Goal: Task Accomplishment & Management: Complete application form

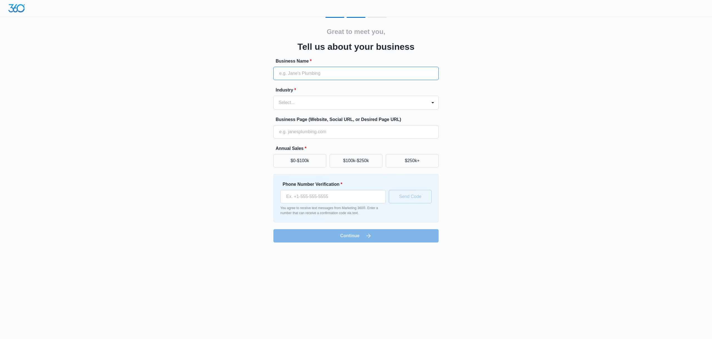
click at [296, 74] on input "Business Name *" at bounding box center [356, 73] width 165 height 13
type input "TaxCount Services"
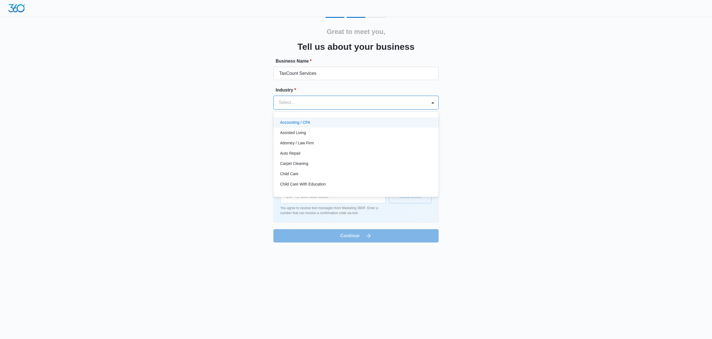
click at [303, 102] on div at bounding box center [349, 103] width 141 height 8
click at [311, 125] on div "Accounting / CPA" at bounding box center [355, 123] width 151 height 6
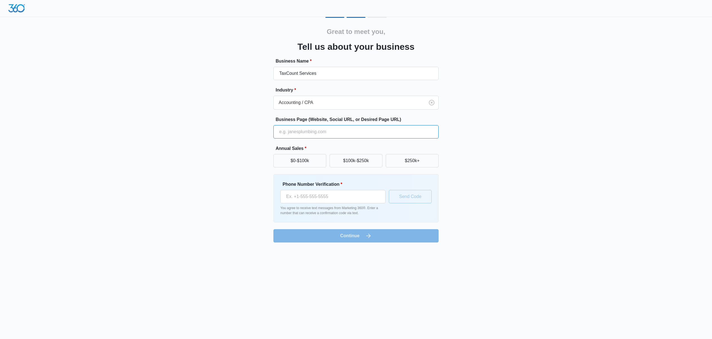
click at [315, 134] on input "Business Page (Website, Social URL, or Desired Page URL)" at bounding box center [356, 131] width 165 height 13
click at [326, 135] on input "Business Page (Website, Social URL, or Desired Page URL)" at bounding box center [356, 131] width 165 height 13
paste input "[URL][DOMAIN_NAME]"
type input "[URL][DOMAIN_NAME]"
click at [296, 164] on button "$0-$100k" at bounding box center [300, 160] width 53 height 13
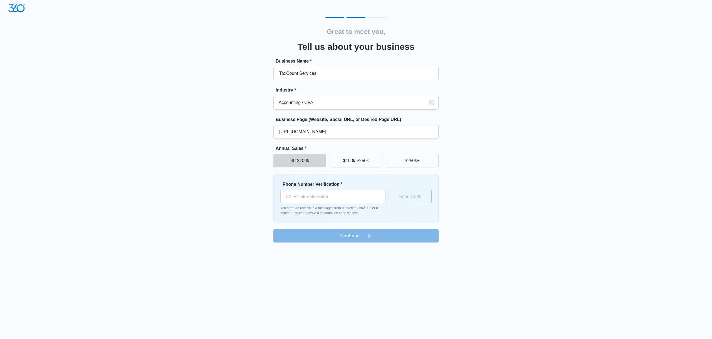
click at [324, 203] on div "Phone Number Verification * You agree to receive text messages from Marketing 3…" at bounding box center [333, 198] width 105 height 35
click at [325, 201] on input "Phone Number Verification *" at bounding box center [333, 196] width 105 height 13
type input "(415) 990-6649"
click at [405, 198] on button "Send Code" at bounding box center [410, 196] width 43 height 13
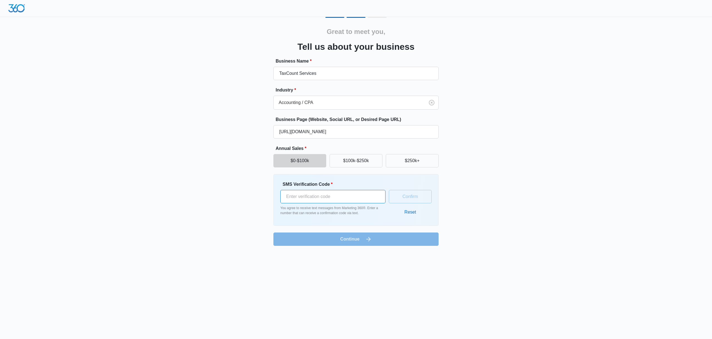
click at [337, 198] on input "SMS Verification Code *" at bounding box center [333, 196] width 105 height 13
type input "508015"
click at [408, 199] on button "Confirm" at bounding box center [410, 196] width 43 height 13
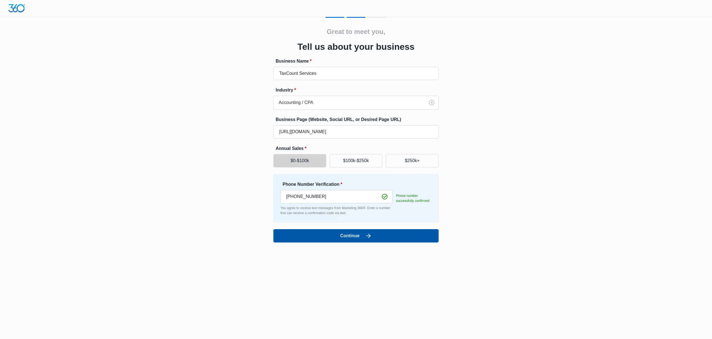
click at [372, 237] on icon "submit" at bounding box center [368, 236] width 7 height 7
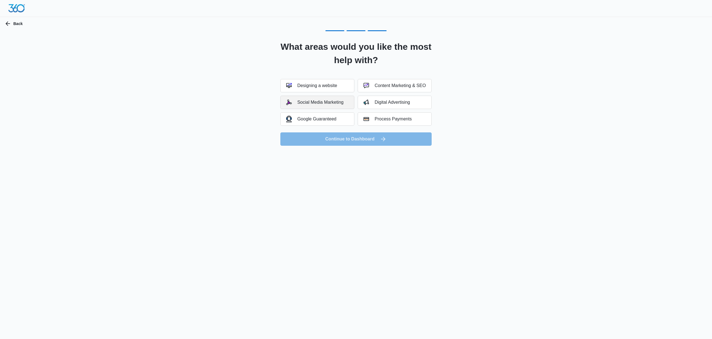
click at [328, 102] on div "Social Media Marketing" at bounding box center [314, 103] width 57 height 6
click at [373, 140] on button "Continue to Dashboard" at bounding box center [356, 138] width 151 height 13
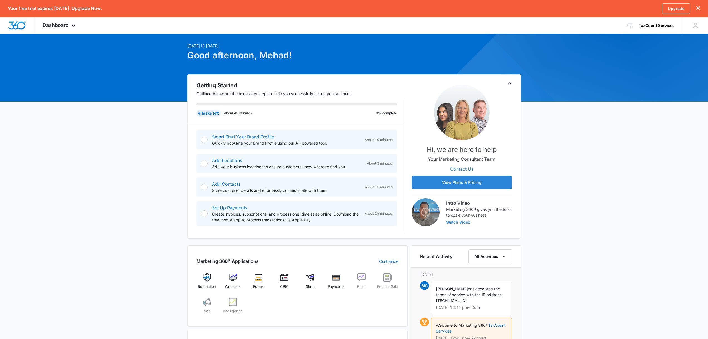
scroll to position [28, 0]
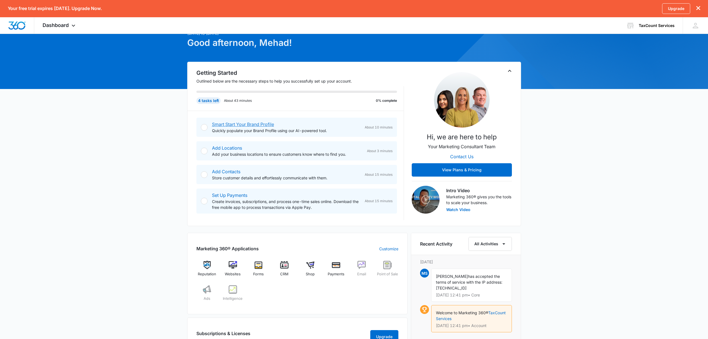
click at [248, 122] on link "Smart Start Your Brand Profile" at bounding box center [243, 125] width 62 height 6
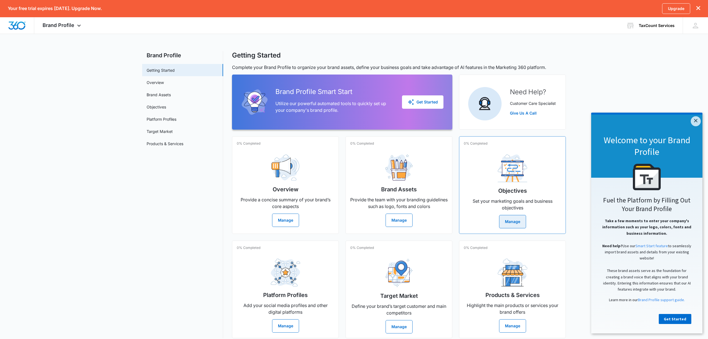
scroll to position [6, 0]
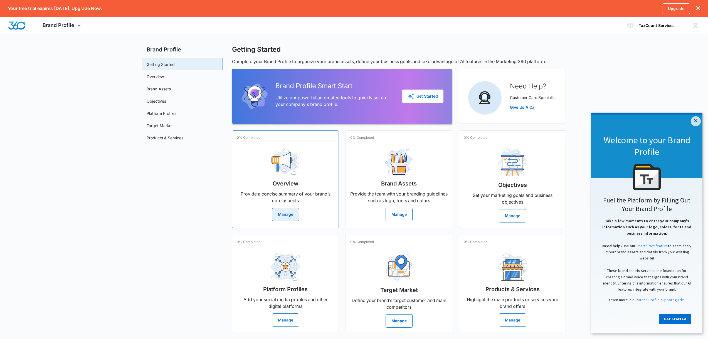
click at [289, 214] on button "Manage" at bounding box center [285, 214] width 27 height 13
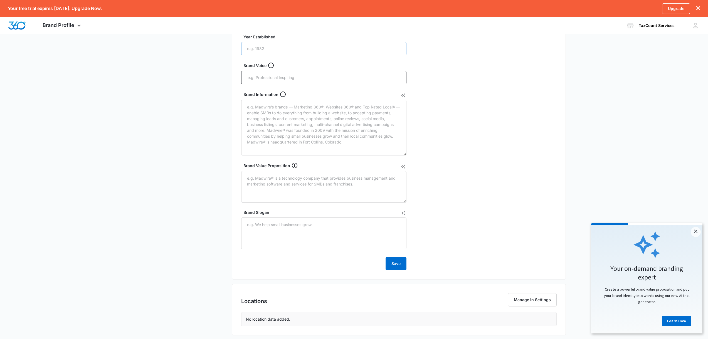
scroll to position [134, 0]
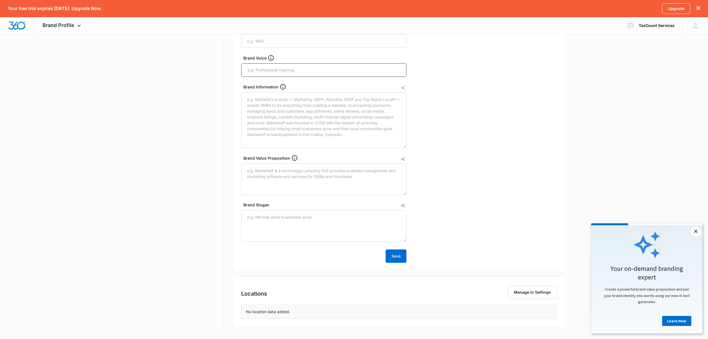
click at [697, 233] on link "×" at bounding box center [696, 232] width 10 height 10
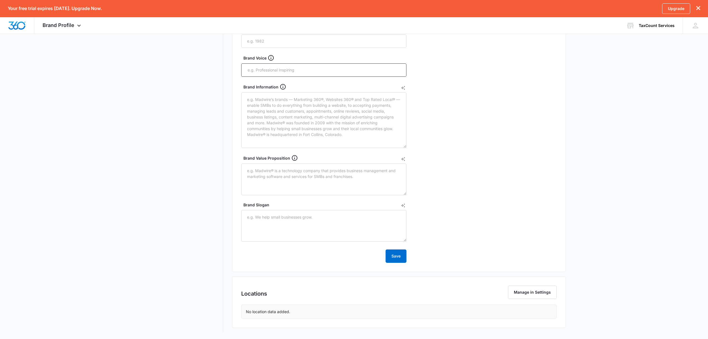
scroll to position [0, 0]
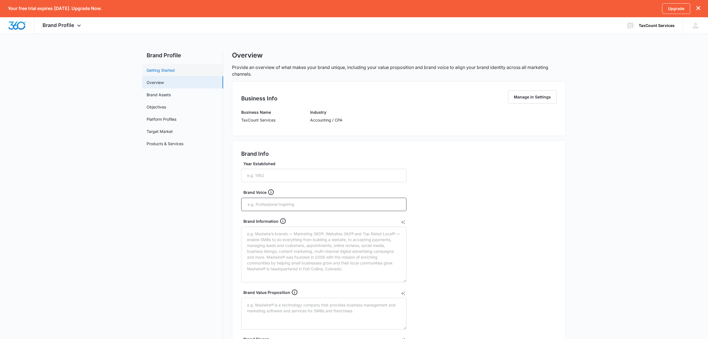
click at [173, 73] on link "Getting Started" at bounding box center [161, 70] width 28 height 6
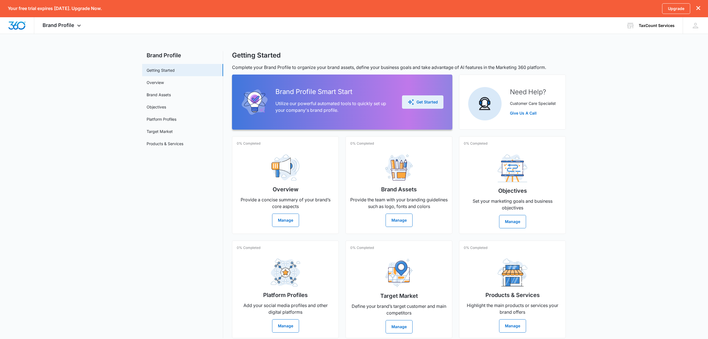
click at [434, 103] on div "Get Started" at bounding box center [423, 102] width 30 height 7
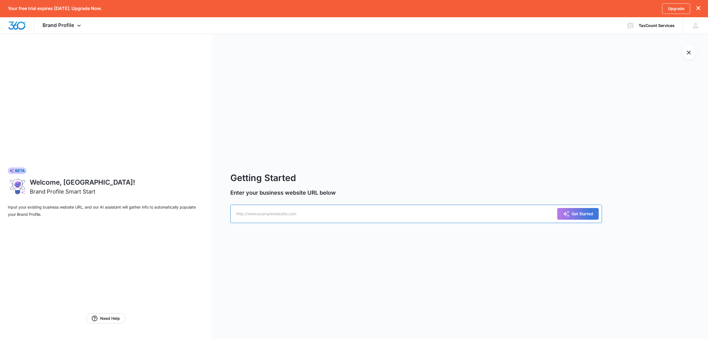
click at [286, 215] on input "text" at bounding box center [416, 214] width 372 height 18
paste input "[URL][DOMAIN_NAME]"
type input "[URL][DOMAIN_NAME]"
click at [576, 213] on div "Get Started" at bounding box center [578, 214] width 30 height 7
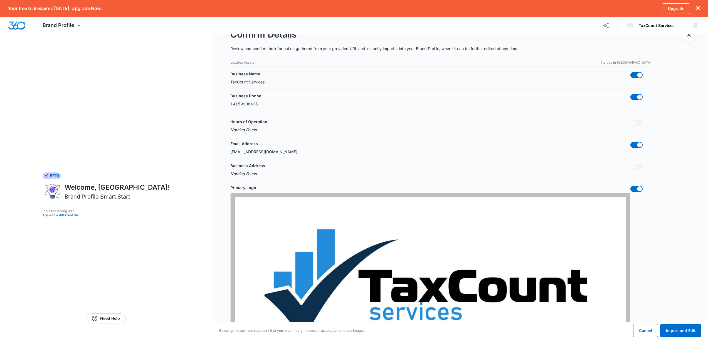
scroll to position [28, 0]
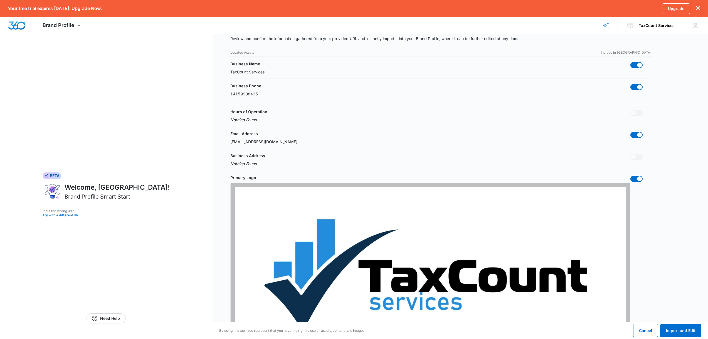
click at [230, 94] on p "14159908425" at bounding box center [244, 94] width 28 height 6
click at [233, 94] on p "14159908425" at bounding box center [244, 94] width 28 height 6
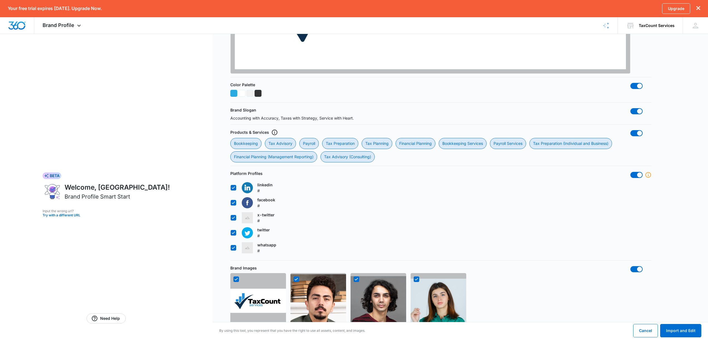
scroll to position [390, 0]
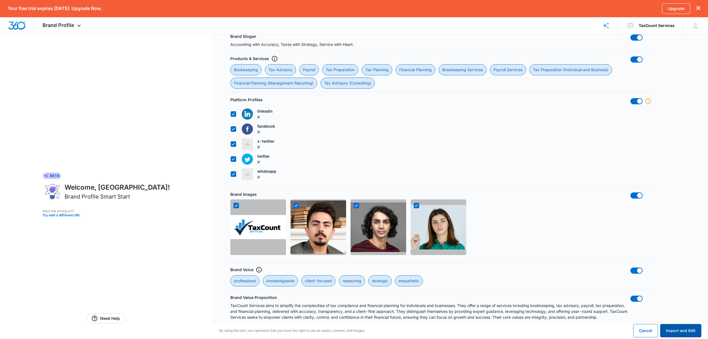
click at [684, 332] on button "Import and Edit" at bounding box center [680, 330] width 41 height 13
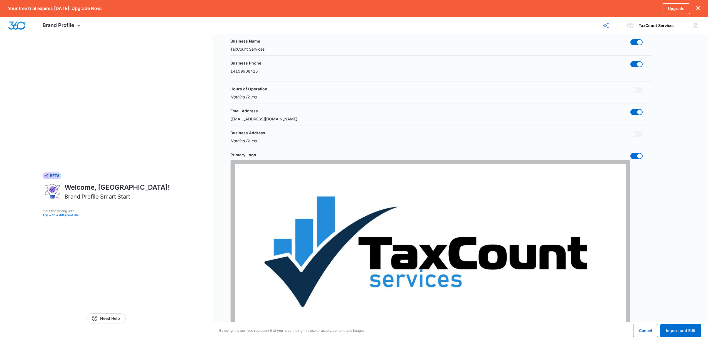
scroll to position [0, 0]
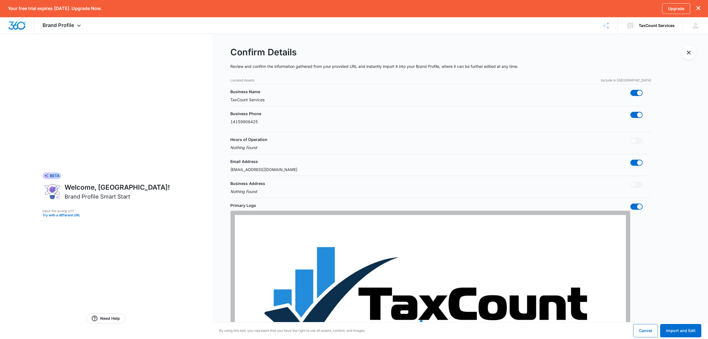
click at [640, 80] on p "Include in [GEOGRAPHIC_DATA]" at bounding box center [626, 80] width 51 height 5
click at [247, 78] on p "Located Assets" at bounding box center [242, 80] width 24 height 5
click at [260, 82] on div "Located Assets Include in [GEOGRAPHIC_DATA]" at bounding box center [440, 80] width 421 height 5
click at [264, 99] on p "TaxCount Services" at bounding box center [247, 100] width 34 height 6
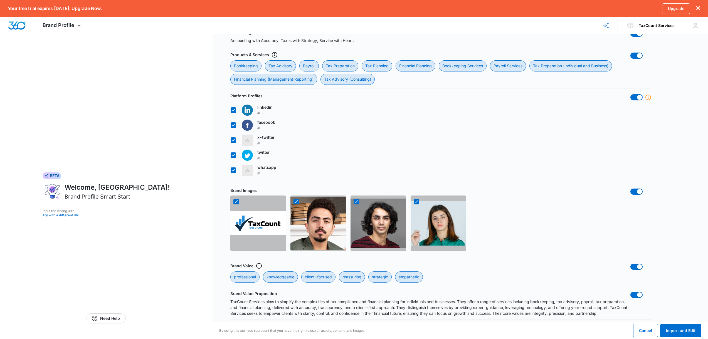
scroll to position [395, 0]
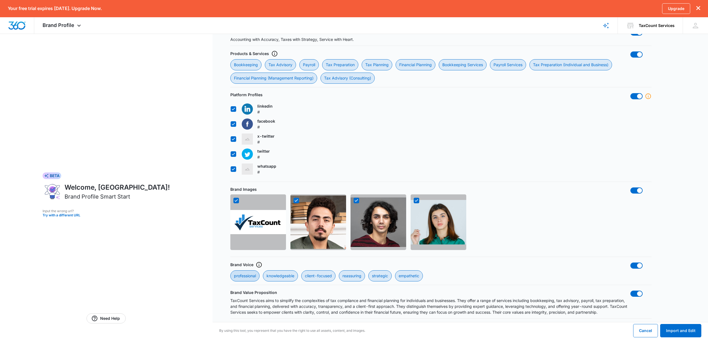
click at [249, 273] on div "professional" at bounding box center [244, 276] width 29 height 11
click at [230, 271] on input "professional" at bounding box center [230, 270] width 0 height 0
checkbox input "false"
click at [282, 277] on div "knowledgeable" at bounding box center [280, 276] width 35 height 11
click at [263, 271] on input "knowledgeable" at bounding box center [263, 270] width 0 height 0
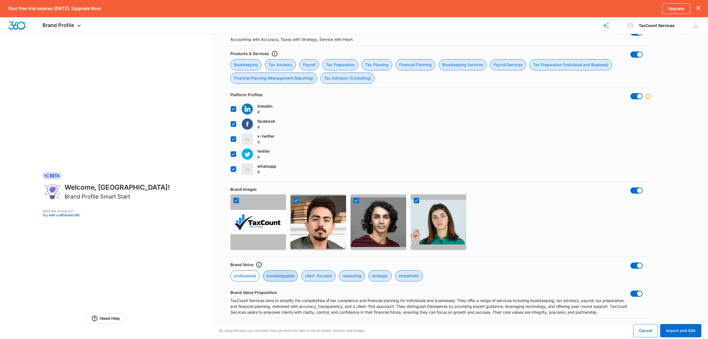
checkbox input "false"
click at [331, 276] on div "client-focused" at bounding box center [318, 276] width 34 height 11
click at [301, 271] on input "client-focused" at bounding box center [301, 270] width 0 height 0
checkbox input "false"
click at [359, 276] on div "reassuring" at bounding box center [352, 276] width 26 height 11
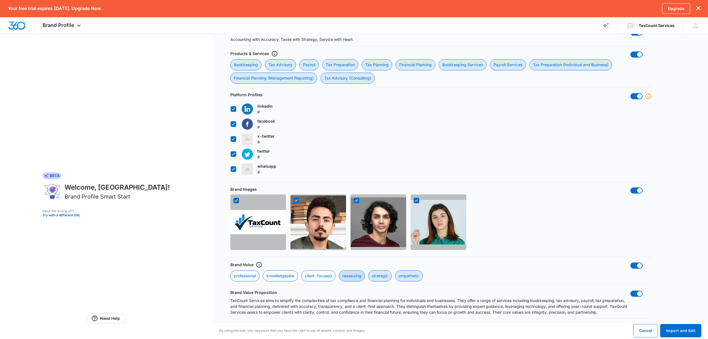
click at [339, 271] on input "reassuring" at bounding box center [339, 270] width 0 height 0
checkbox input "false"
click at [383, 275] on div "strategic" at bounding box center [379, 276] width 23 height 11
click at [368, 271] on input "strategic" at bounding box center [368, 270] width 0 height 0
checkbox input "false"
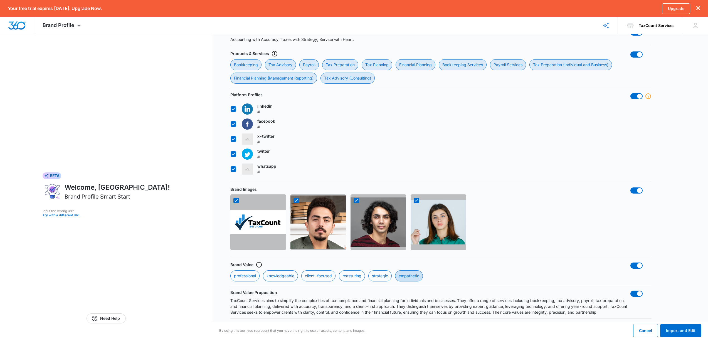
click at [414, 276] on div "empathetic" at bounding box center [409, 276] width 28 height 11
click at [395, 271] on input "empathetic" at bounding box center [395, 270] width 0 height 0
checkbox input "false"
click at [249, 276] on div "professional" at bounding box center [244, 276] width 29 height 11
click at [230, 271] on input "professional" at bounding box center [230, 270] width 0 height 0
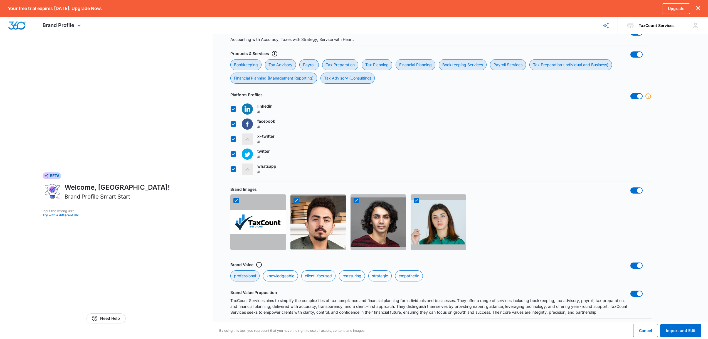
checkbox input "true"
click at [282, 276] on div "knowledgeable" at bounding box center [280, 276] width 35 height 11
click at [263, 271] on input "knowledgeable" at bounding box center [263, 270] width 0 height 0
checkbox input "true"
click at [330, 277] on div "client-focused" at bounding box center [318, 276] width 34 height 11
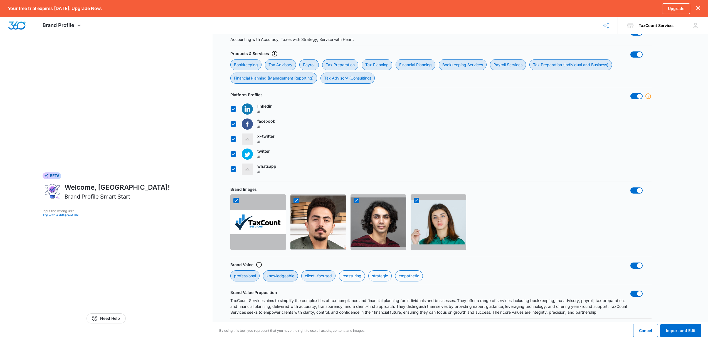
click at [301, 271] on input "client-focused" at bounding box center [301, 270] width 0 height 0
checkbox input "true"
click at [365, 274] on div "reassuring" at bounding box center [352, 276] width 26 height 11
click at [339, 271] on input "reassuring" at bounding box center [339, 270] width 0 height 0
checkbox input "true"
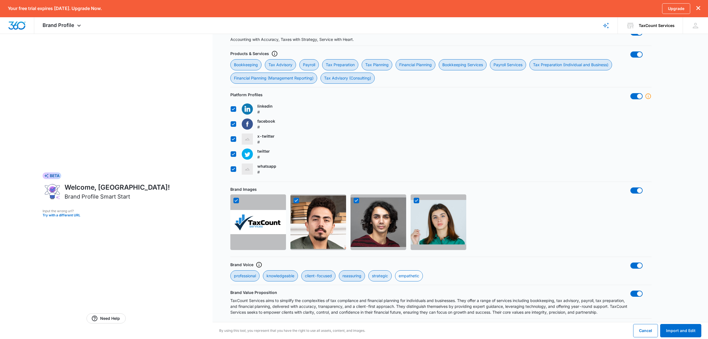
click at [391, 274] on div "strategic" at bounding box center [379, 276] width 23 height 11
click at [368, 271] on input "strategic" at bounding box center [368, 270] width 0 height 0
checkbox input "true"
click at [411, 274] on div "empathetic" at bounding box center [409, 276] width 28 height 11
click at [395, 271] on input "empathetic" at bounding box center [395, 270] width 0 height 0
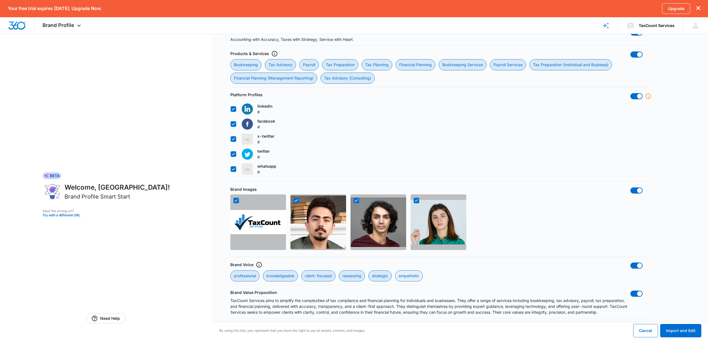
checkbox input "true"
click at [682, 333] on button "Import and Edit" at bounding box center [680, 330] width 41 height 13
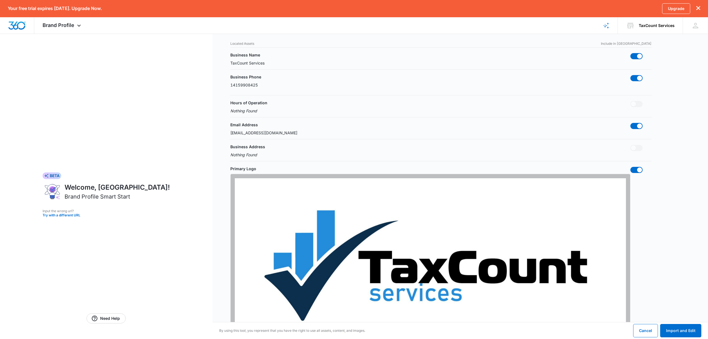
scroll to position [0, 0]
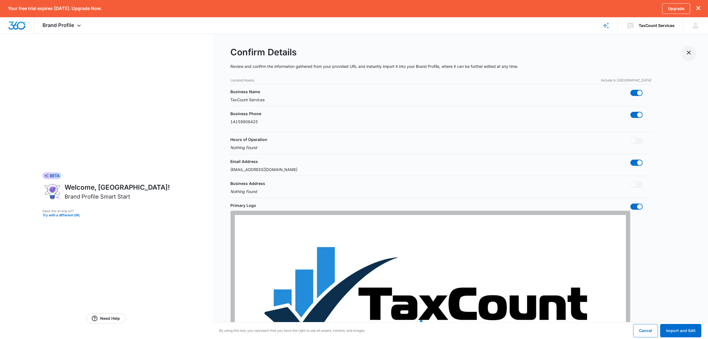
click at [690, 51] on icon "Exit Smart Start Wizard" at bounding box center [689, 52] width 7 height 7
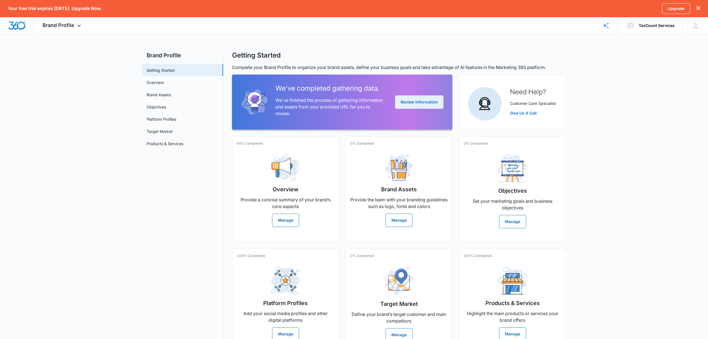
click at [420, 102] on button "Review Information" at bounding box center [419, 101] width 48 height 13
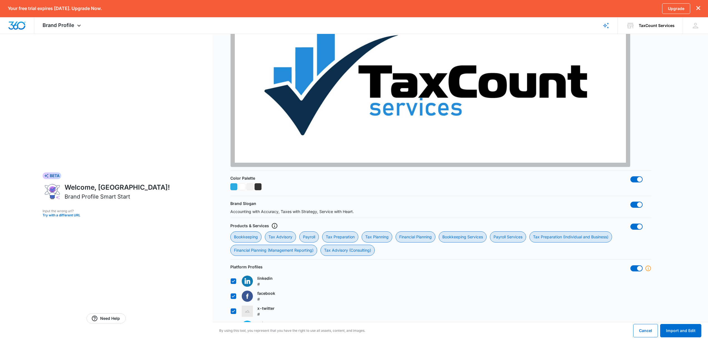
scroll to position [395, 0]
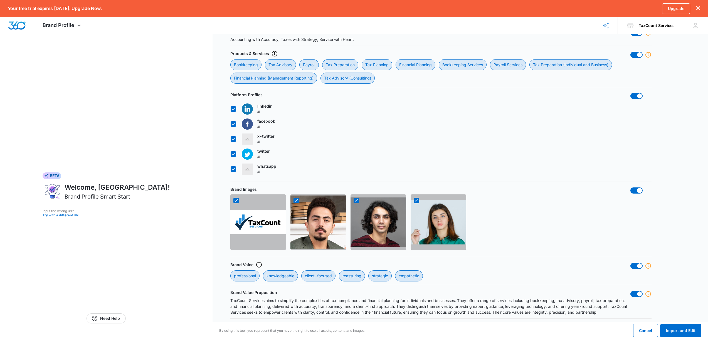
click at [637, 266] on span at bounding box center [637, 266] width 12 height 6
click at [631, 263] on input "checkbox" at bounding box center [630, 263] width 0 height 0
checkbox input "false"
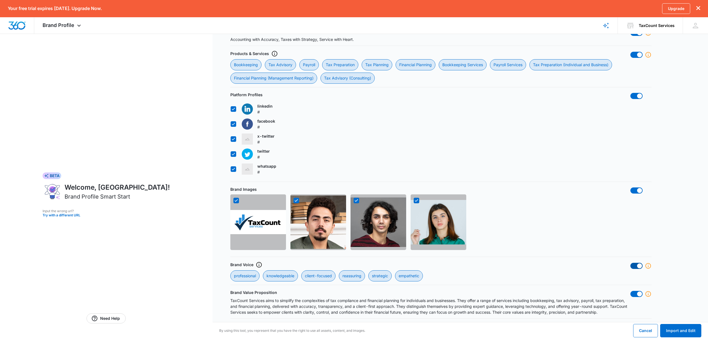
checkbox input "false"
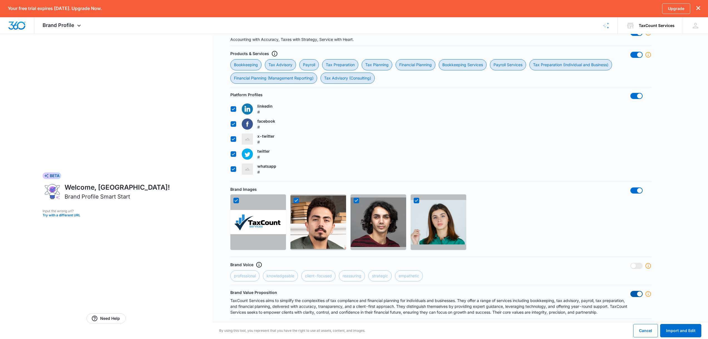
click at [638, 292] on span at bounding box center [639, 294] width 5 height 5
click at [631, 291] on input "checkbox" at bounding box center [630, 291] width 0 height 0
checkbox input "false"
click at [681, 335] on button "Import and Edit" at bounding box center [680, 330] width 41 height 13
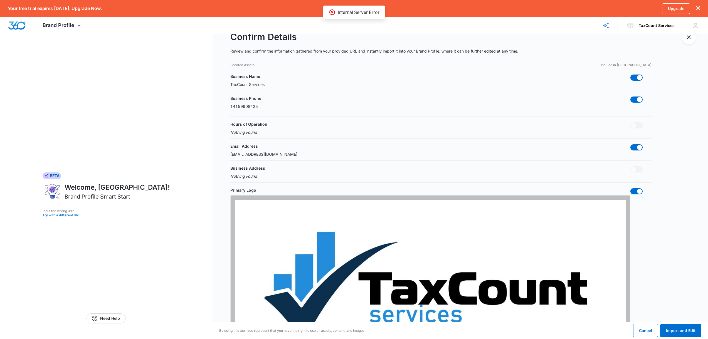
scroll to position [0, 0]
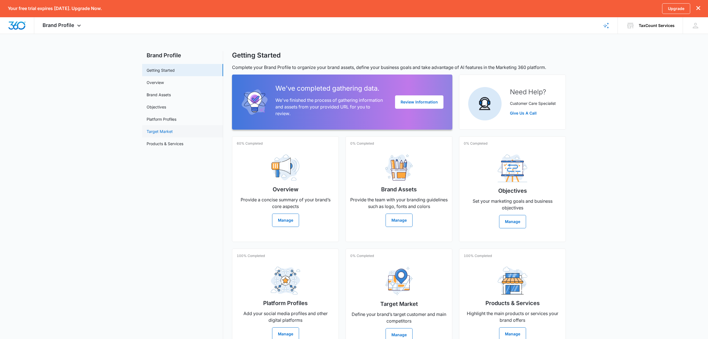
click at [168, 131] on link "Target Market" at bounding box center [160, 132] width 26 height 6
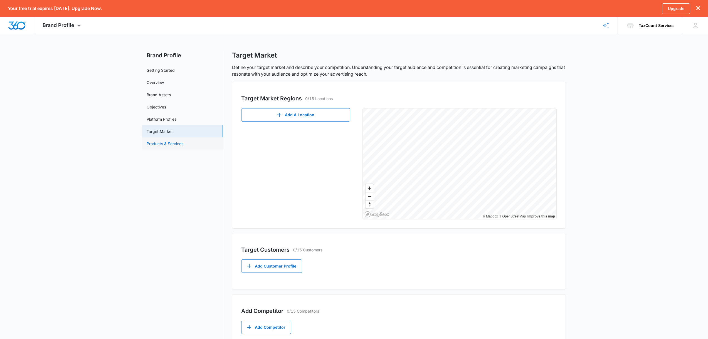
click at [177, 142] on link "Products & Services" at bounding box center [165, 144] width 37 height 6
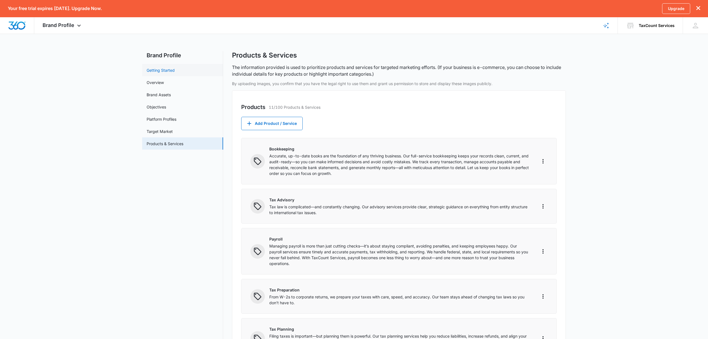
click at [149, 71] on link "Getting Started" at bounding box center [161, 70] width 28 height 6
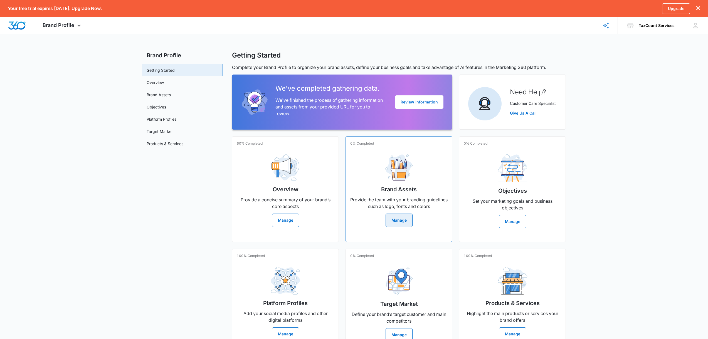
click at [407, 219] on button "Manage" at bounding box center [399, 220] width 27 height 13
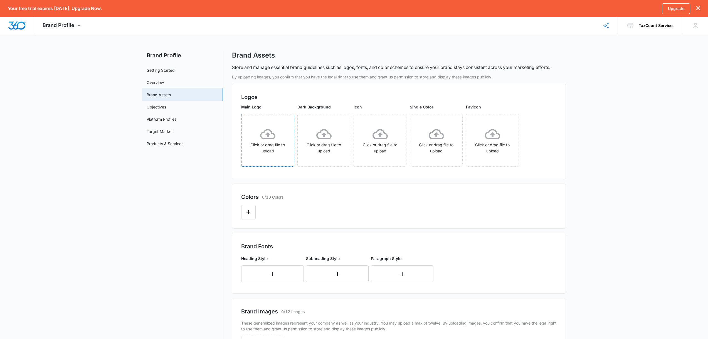
click at [279, 140] on div "Click or drag file to upload" at bounding box center [268, 141] width 52 height 28
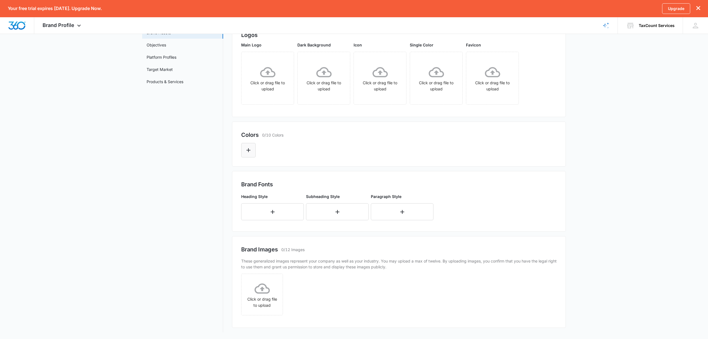
click at [247, 154] on button "Edit Color" at bounding box center [248, 150] width 14 height 14
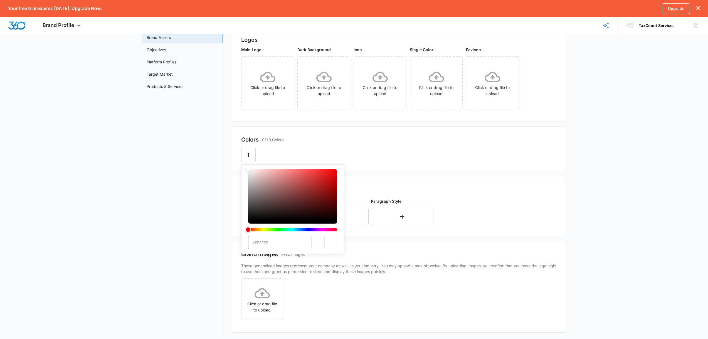
click at [297, 229] on div "Hue" at bounding box center [292, 229] width 89 height 3
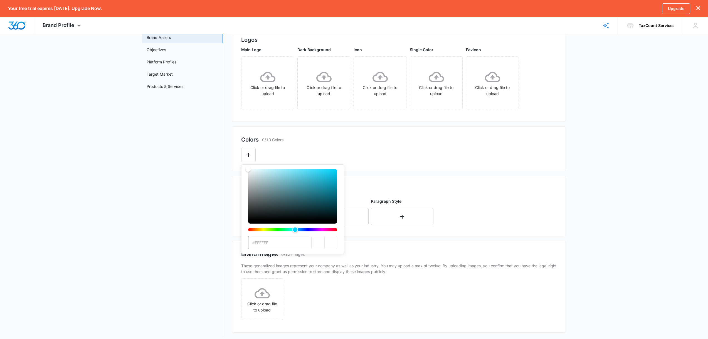
click at [295, 229] on div "Hue" at bounding box center [295, 230] width 6 height 6
click at [353, 133] on div "Colors 0/10 Colors #FFFFFF" at bounding box center [399, 148] width 334 height 45
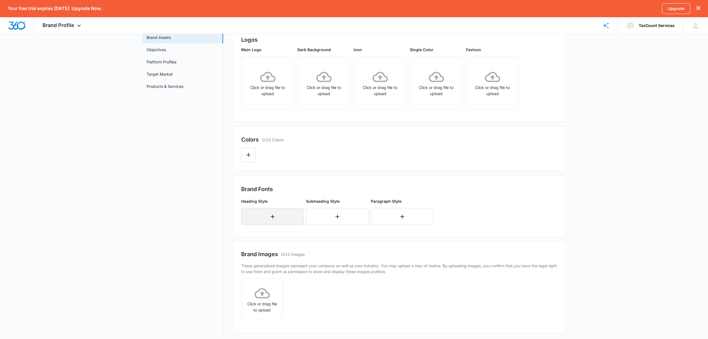
click at [278, 215] on button "button" at bounding box center [272, 216] width 63 height 17
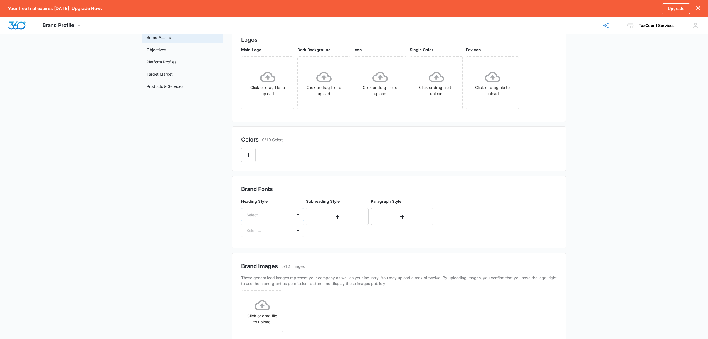
click at [287, 215] on div "Select..." at bounding box center [267, 215] width 51 height 13
click at [343, 173] on div "By uploading images, you confirm that you have the legal right to use them and …" at bounding box center [399, 181] width 334 height 328
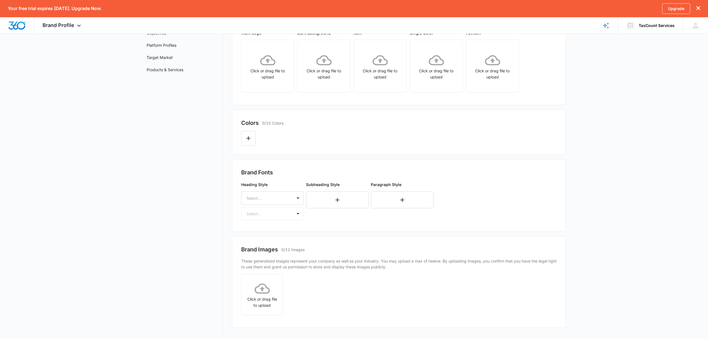
scroll to position [0, 0]
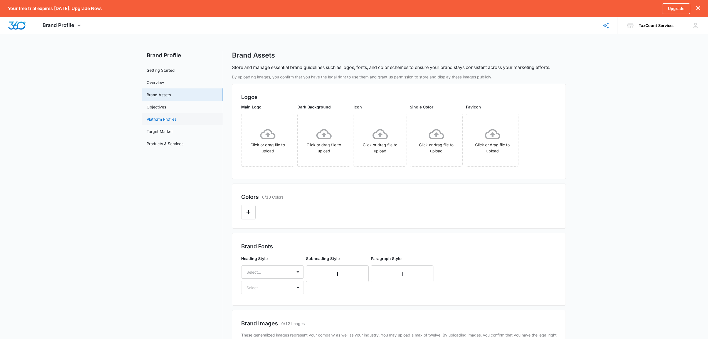
click at [160, 116] on link "Platform Profiles" at bounding box center [162, 119] width 30 height 6
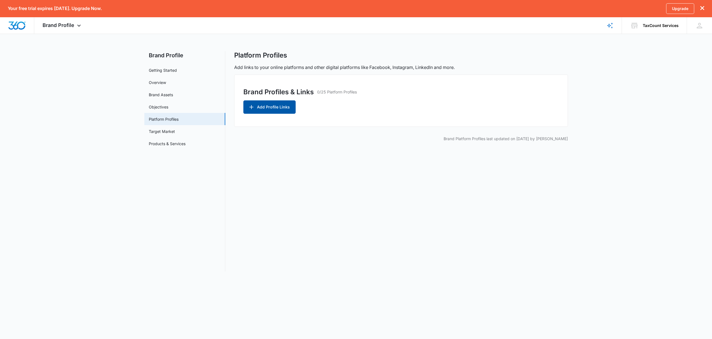
click at [260, 106] on button "Add Profile Links" at bounding box center [270, 106] width 52 height 13
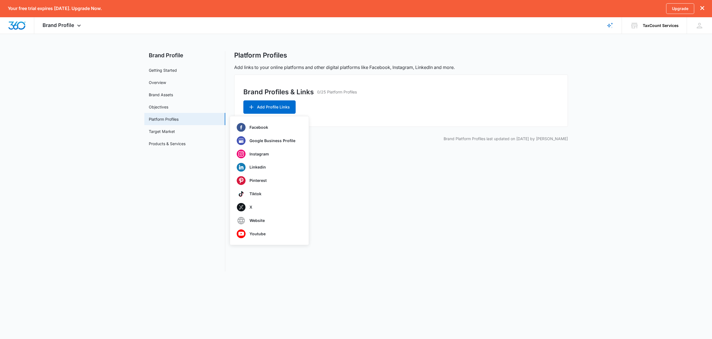
click at [356, 177] on div "Platform Profiles Add links to your online platforms and other digital platform…" at bounding box center [401, 161] width 334 height 220
click at [665, 29] on div "TaxCount Services Your Accounts View All" at bounding box center [654, 25] width 65 height 16
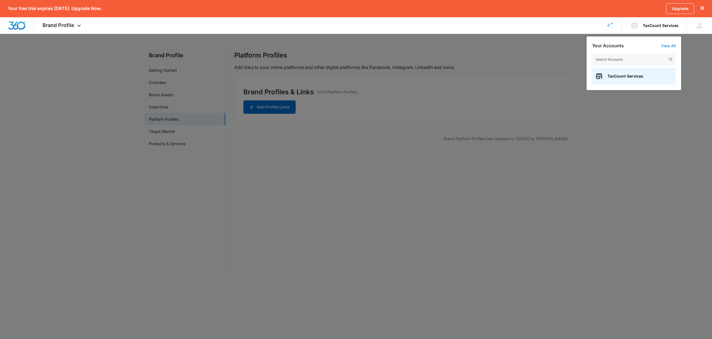
click at [564, 62] on div at bounding box center [356, 169] width 712 height 339
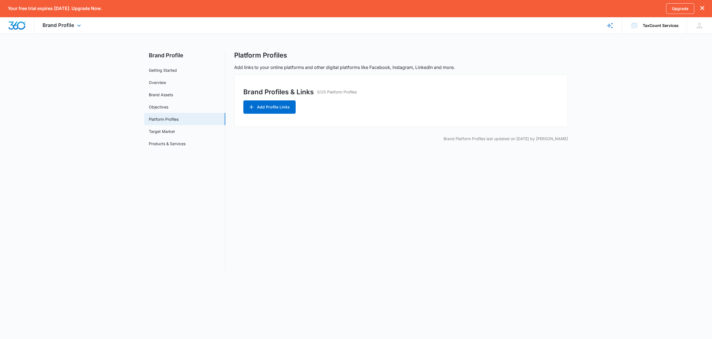
click at [16, 25] on img "Dashboard" at bounding box center [17, 25] width 18 height 8
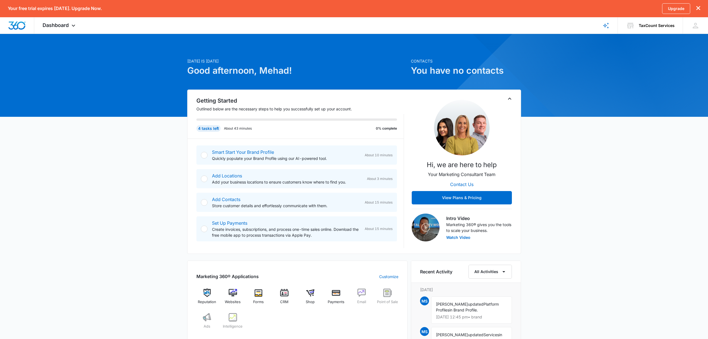
click at [304, 232] on p "Create invoices, subscriptions, and process one-time sales online. Download the…" at bounding box center [286, 233] width 148 height 12
click at [205, 230] on div at bounding box center [204, 229] width 7 height 7
click at [208, 228] on div "Set Up Payments Create invoices, subscriptions, and process one-time sales onli…" at bounding box center [296, 229] width 201 height 25
click at [207, 228] on div at bounding box center [204, 229] width 7 height 7
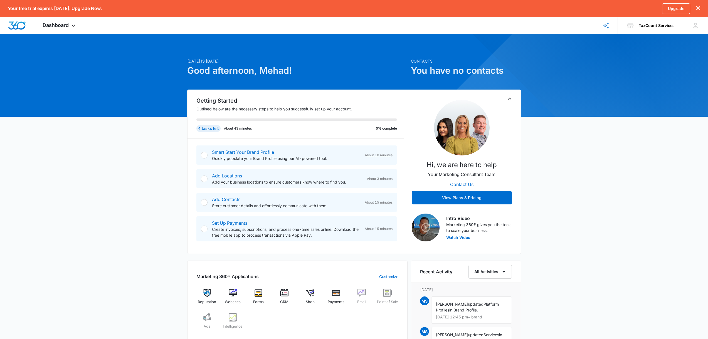
click at [229, 227] on p "Create invoices, subscriptions, and process one-time sales online. Download the…" at bounding box center [286, 233] width 148 height 12
click at [232, 198] on link "Add Contacts" at bounding box center [226, 200] width 28 height 6
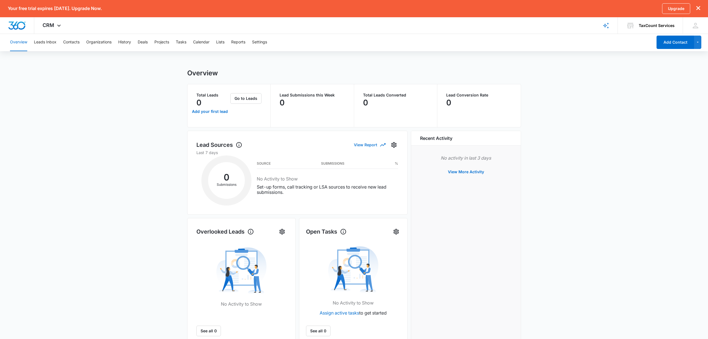
click at [368, 143] on button "View Report" at bounding box center [369, 145] width 31 height 10
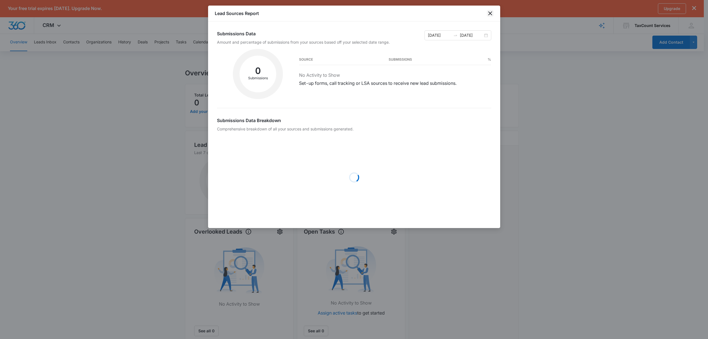
click at [490, 15] on icon "close" at bounding box center [490, 13] width 7 height 7
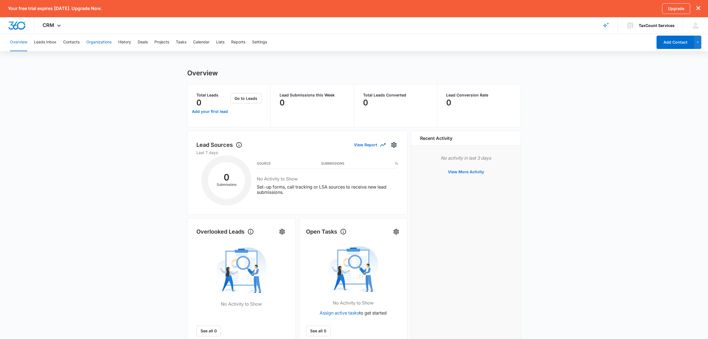
click at [97, 44] on button "Organizations" at bounding box center [98, 42] width 25 height 18
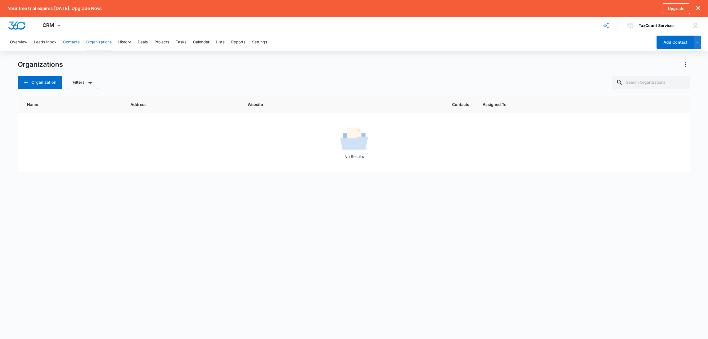
click at [75, 43] on button "Contacts" at bounding box center [71, 42] width 16 height 18
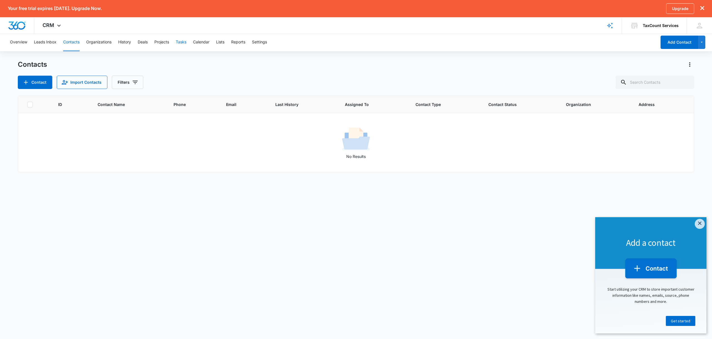
click at [180, 43] on button "Tasks" at bounding box center [181, 42] width 11 height 18
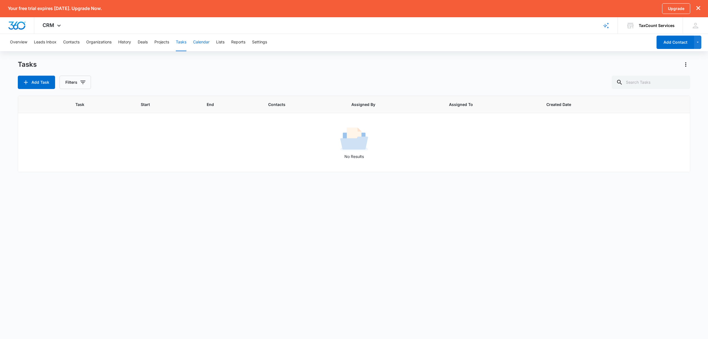
click at [200, 40] on button "Calendar" at bounding box center [201, 42] width 16 height 18
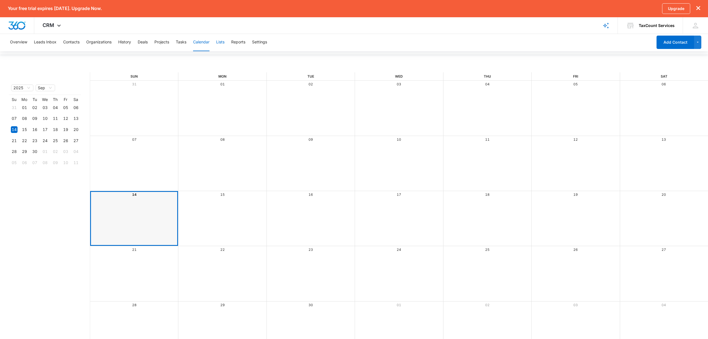
click at [220, 40] on button "Lists" at bounding box center [220, 42] width 8 height 18
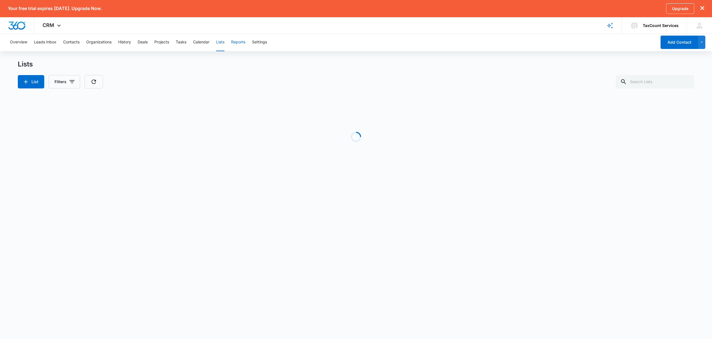
click at [242, 40] on button "Reports" at bounding box center [238, 42] width 14 height 18
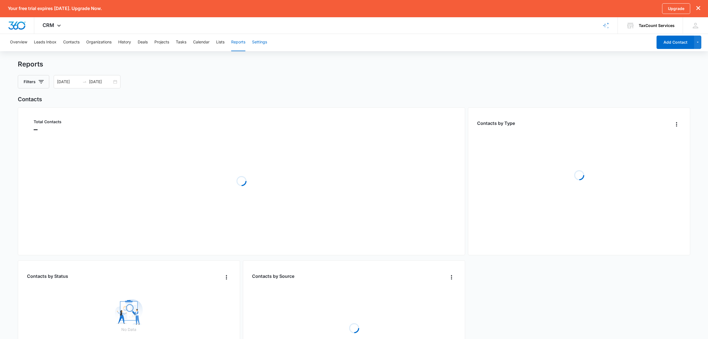
click at [265, 40] on button "Settings" at bounding box center [259, 42] width 15 height 18
